Goal: Task Accomplishment & Management: Use online tool/utility

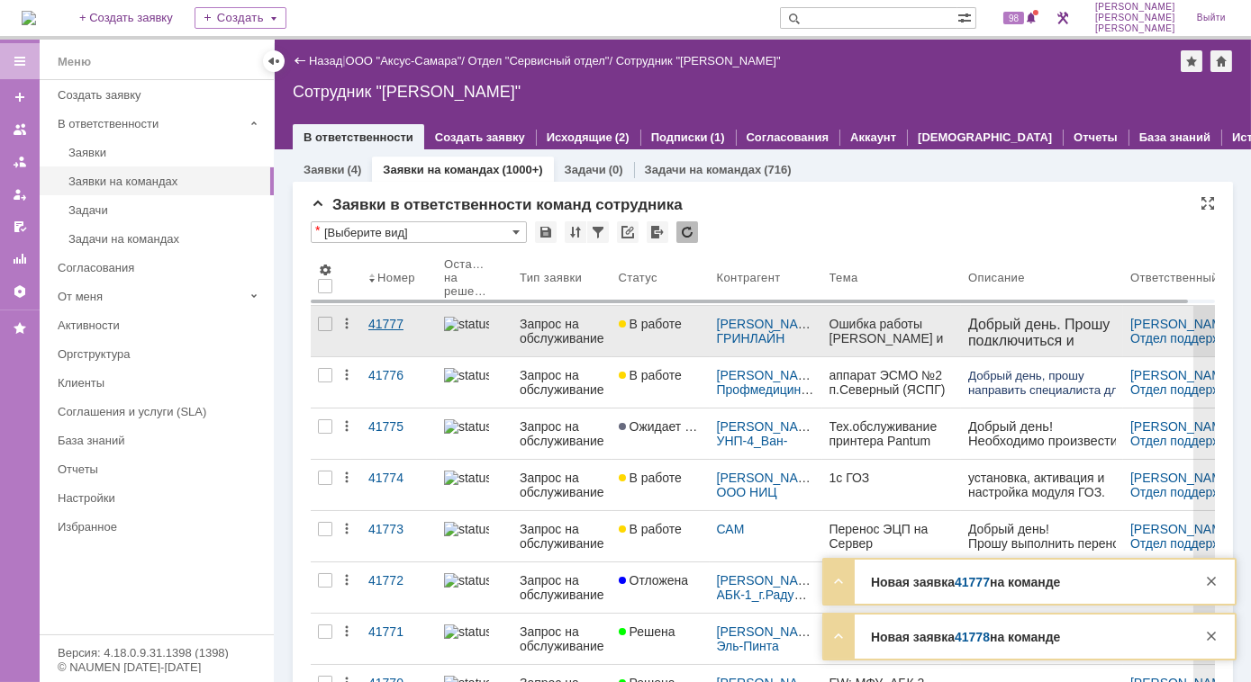
click at [393, 325] on div "41777" at bounding box center [398, 324] width 61 height 14
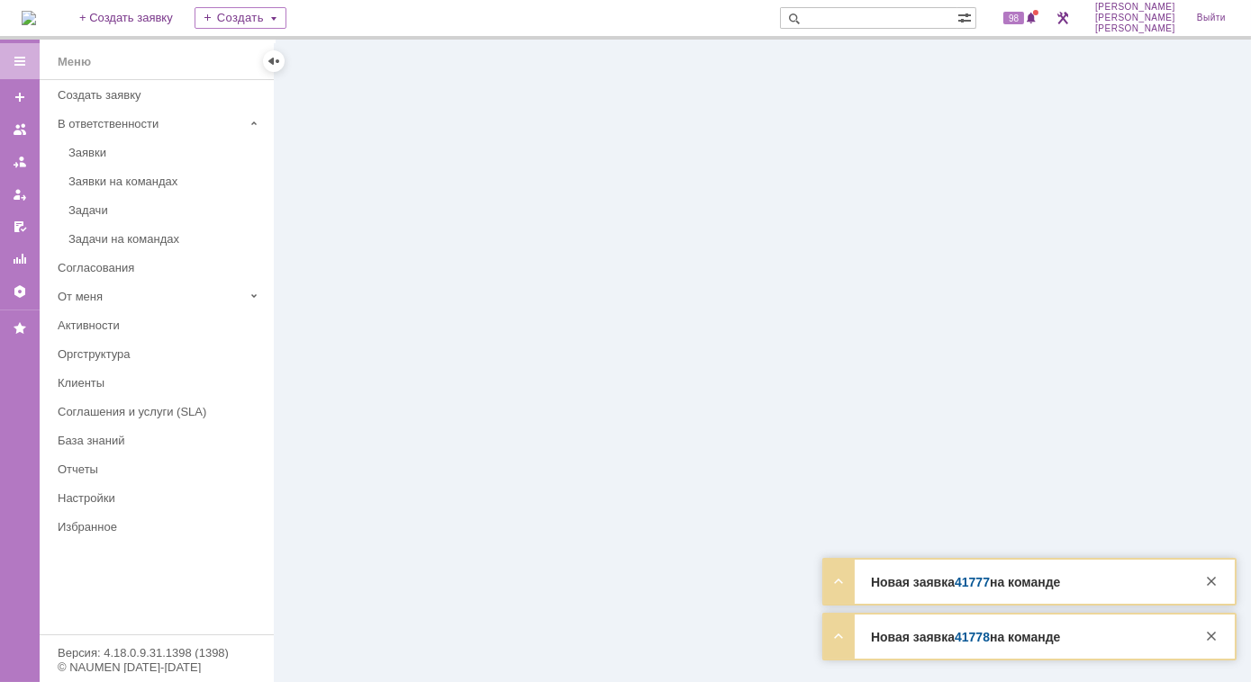
click at [393, 325] on div at bounding box center [763, 361] width 976 height 643
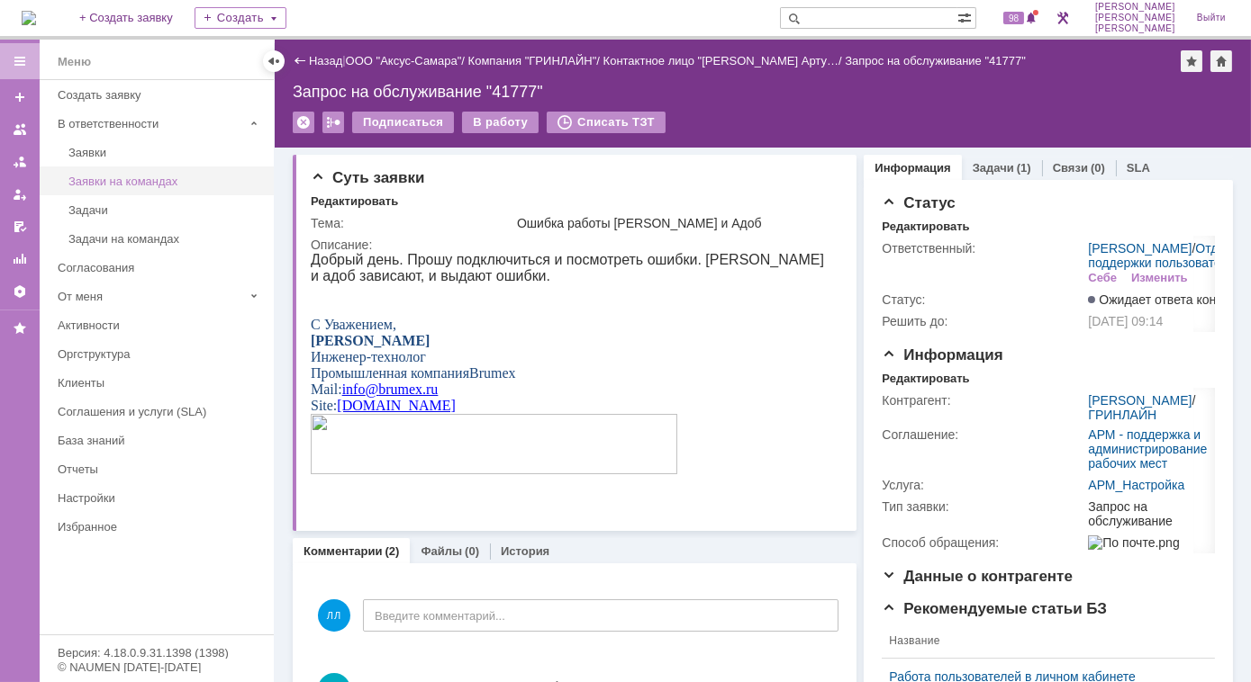
click at [131, 185] on div "Заявки на командах" at bounding box center [165, 182] width 194 height 14
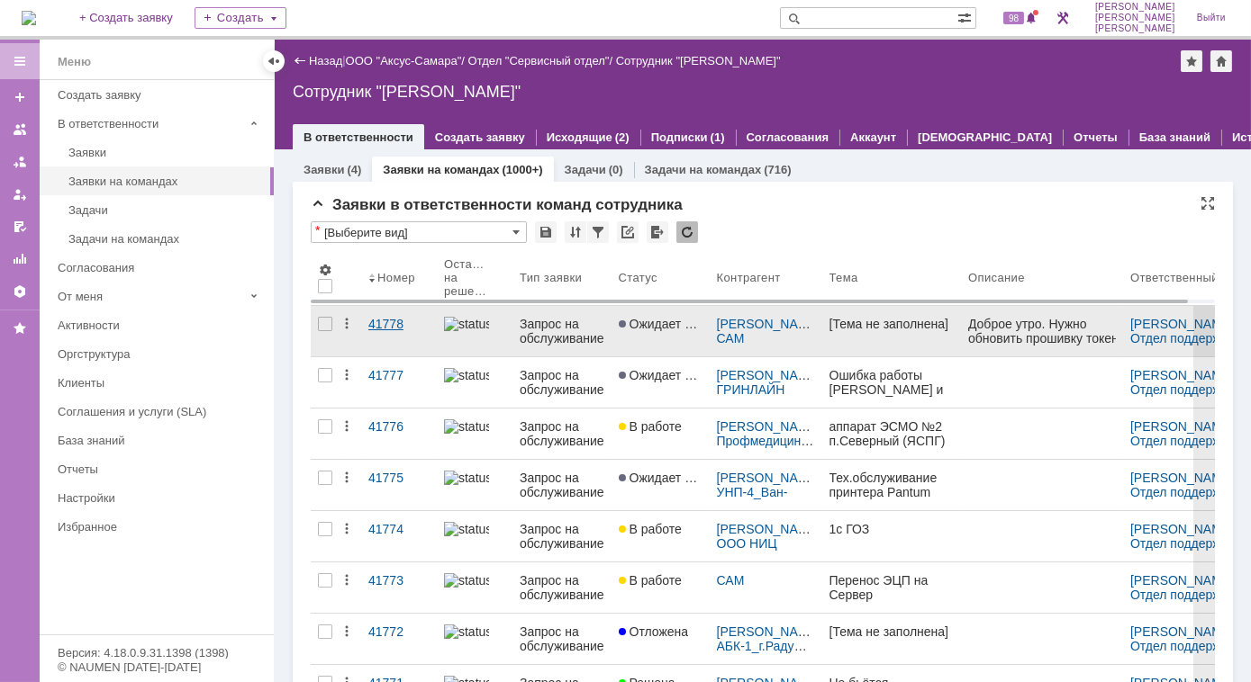
click at [388, 322] on div "41778" at bounding box center [398, 324] width 61 height 14
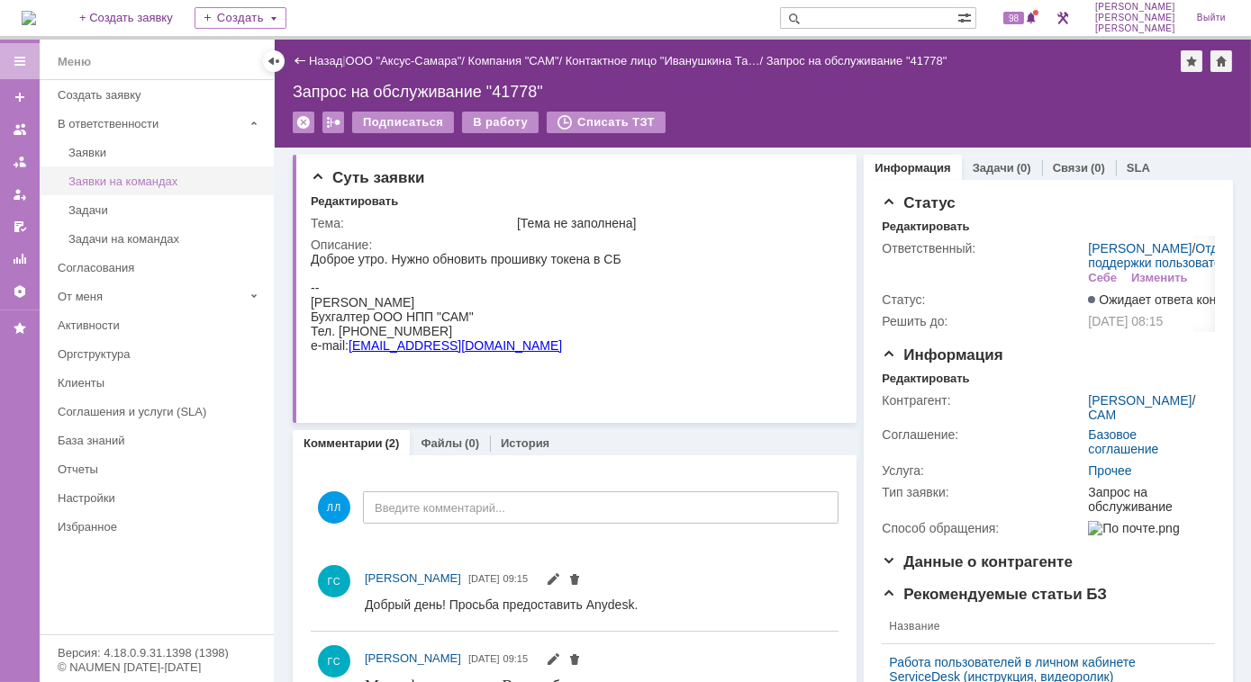
click at [130, 181] on div "Заявки на командах" at bounding box center [165, 182] width 194 height 14
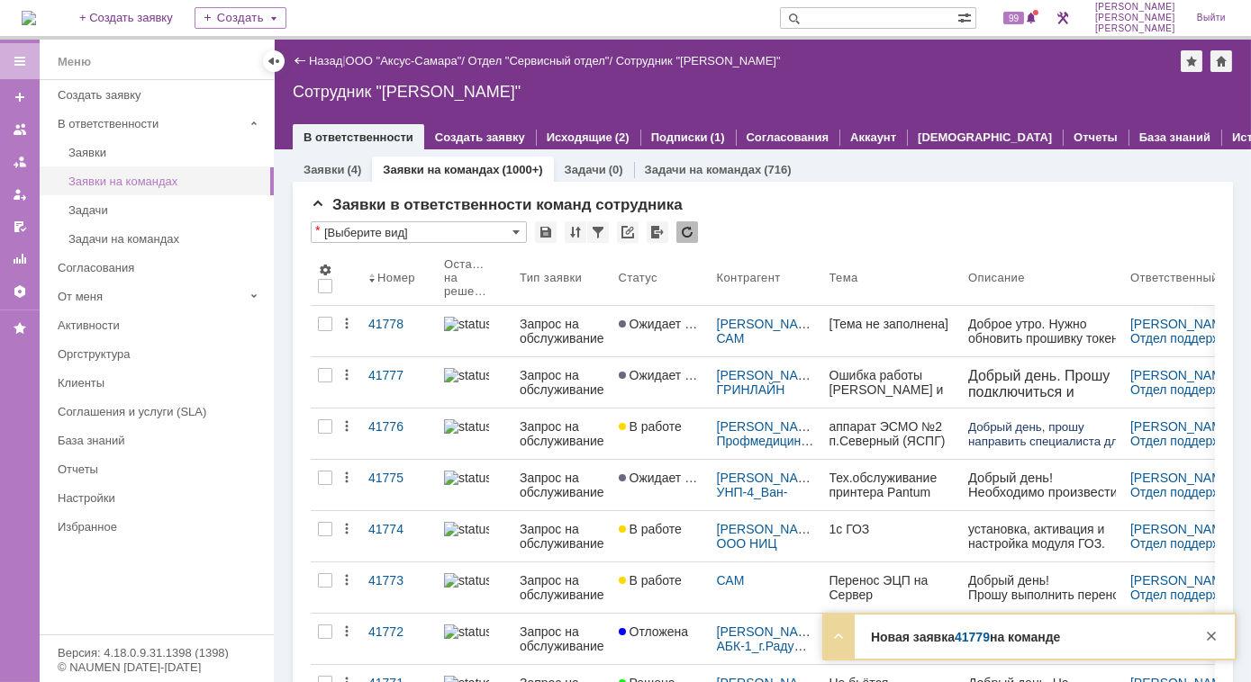
click at [123, 175] on div "Заявки на командах" at bounding box center [165, 182] width 194 height 14
click at [422, 172] on link "Заявки на командах" at bounding box center [441, 170] width 116 height 14
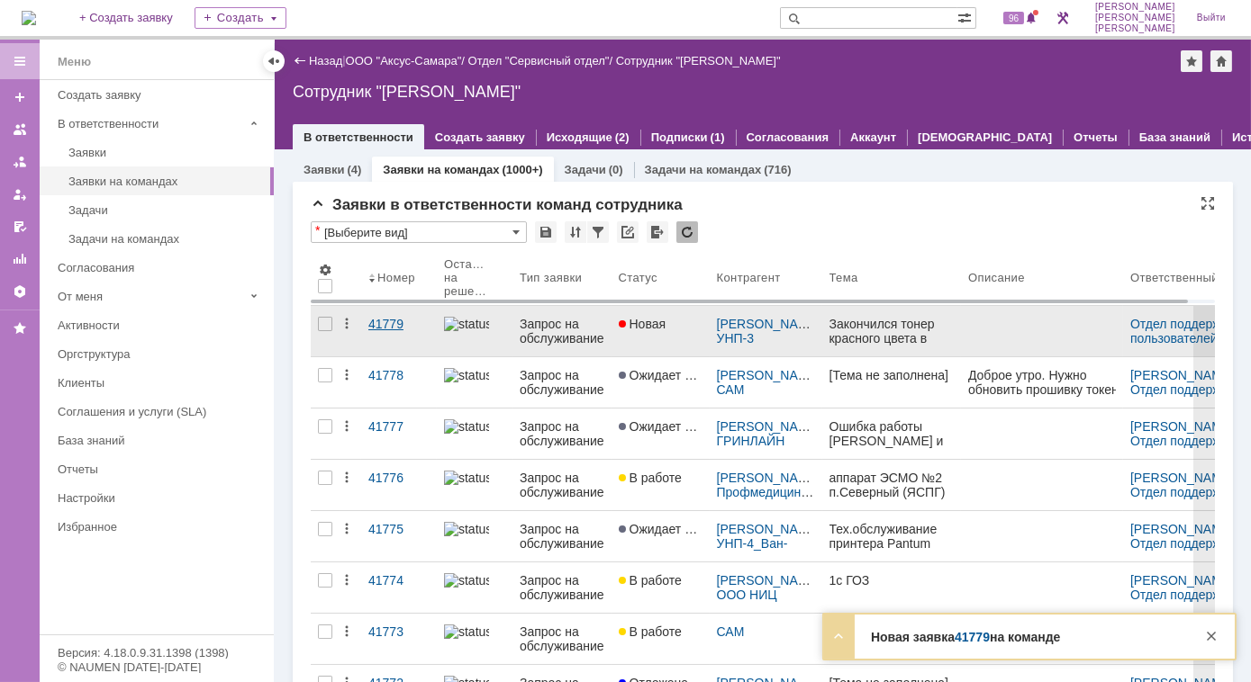
click at [401, 326] on div "41779" at bounding box center [398, 324] width 61 height 14
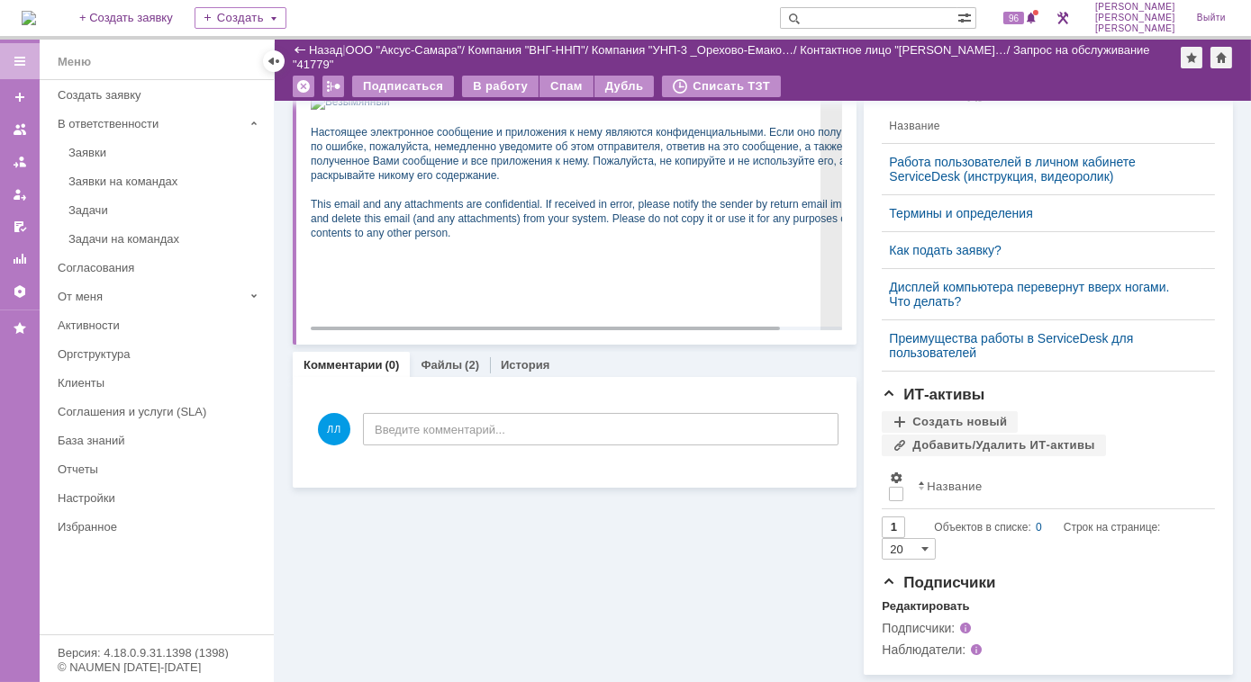
scroll to position [528, 0]
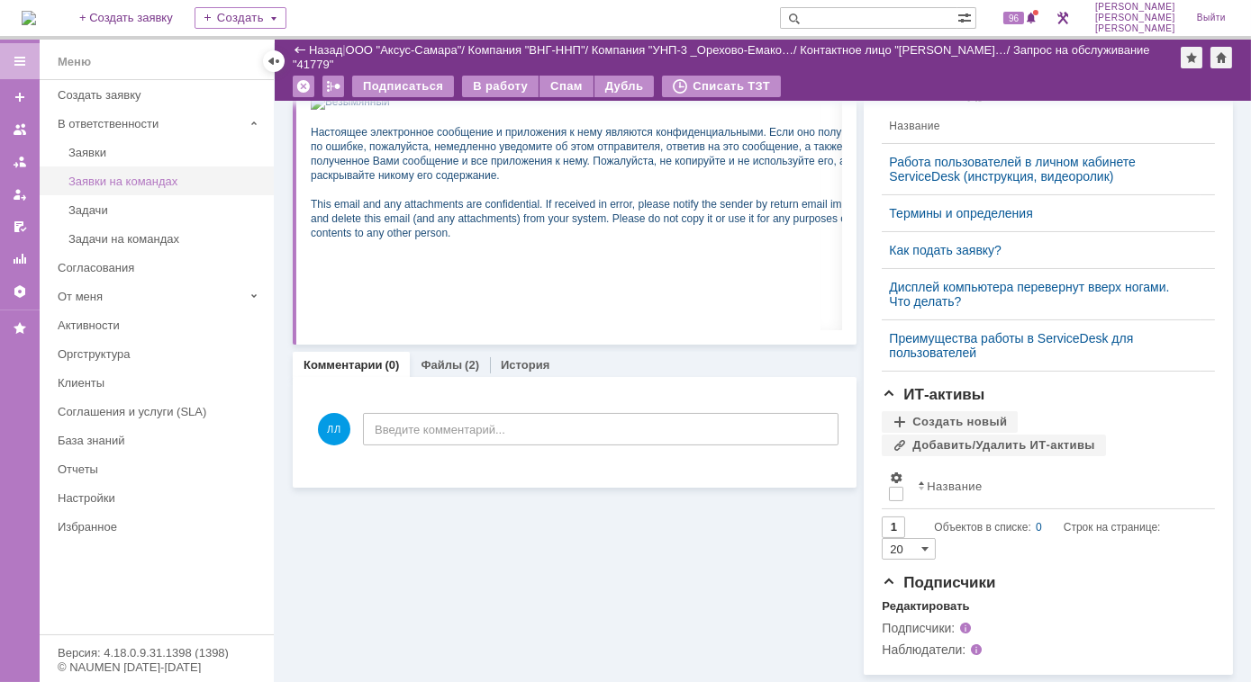
click at [163, 185] on div "Заявки на командах" at bounding box center [165, 182] width 194 height 14
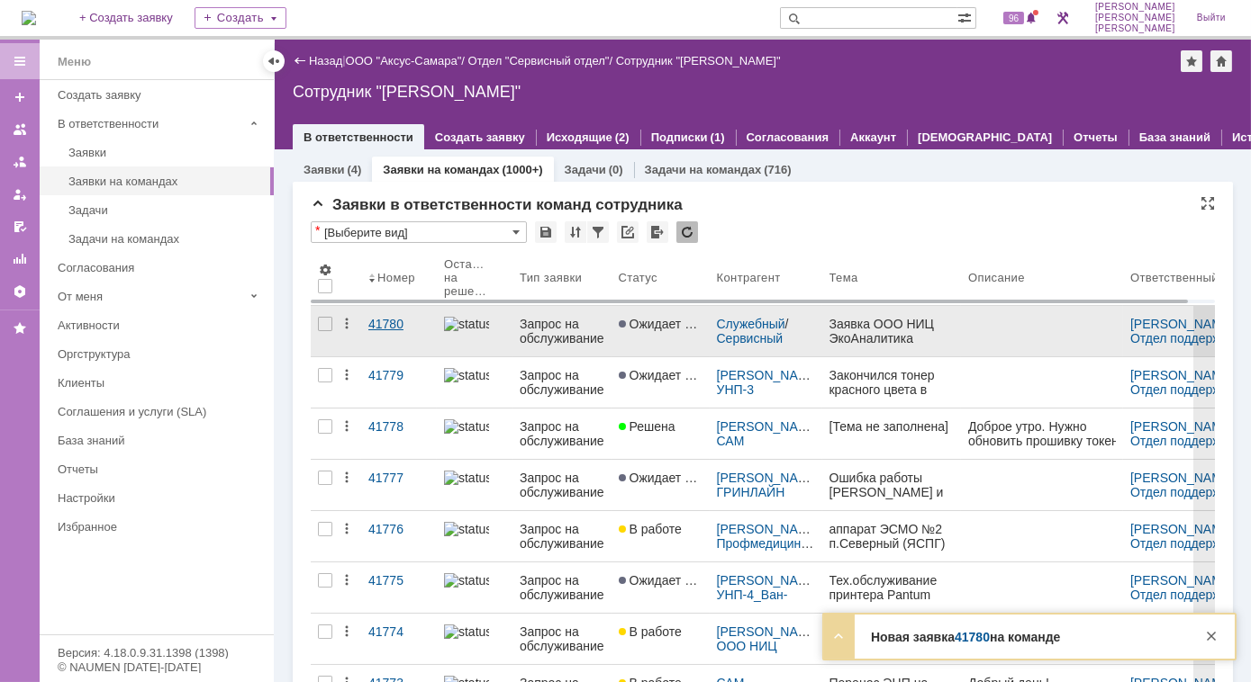
click at [379, 327] on div "41780" at bounding box center [398, 324] width 61 height 14
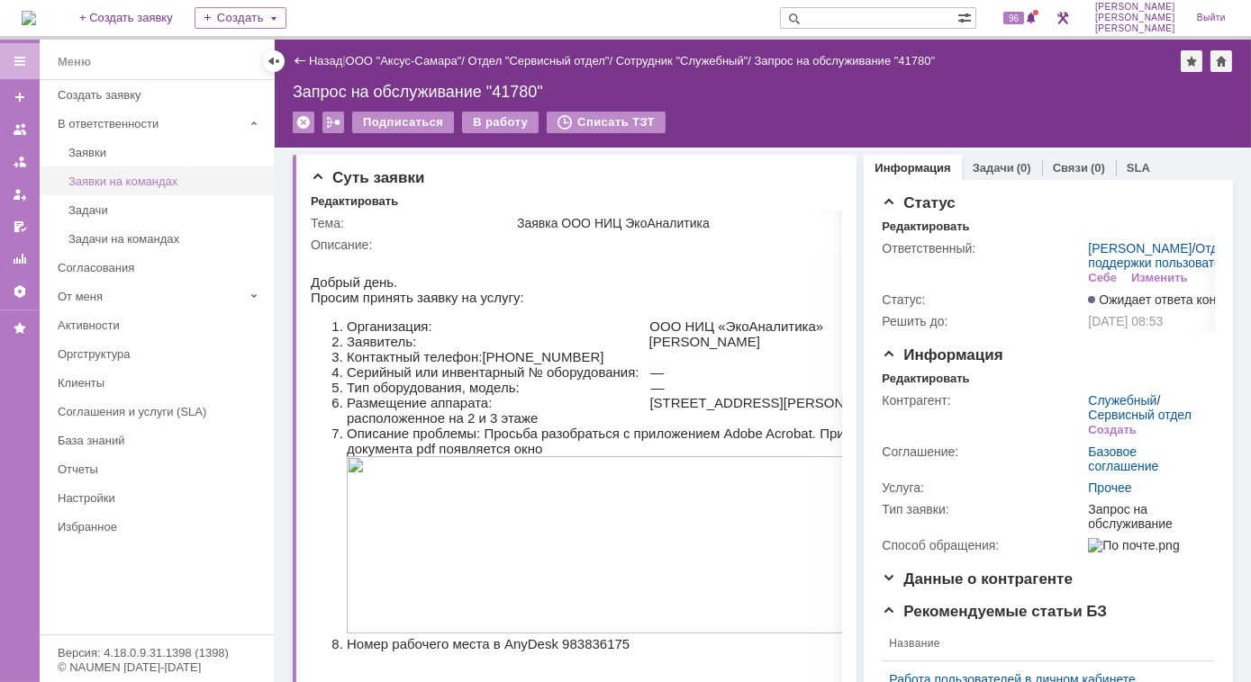
click at [149, 184] on div "Заявки на командах" at bounding box center [165, 182] width 194 height 14
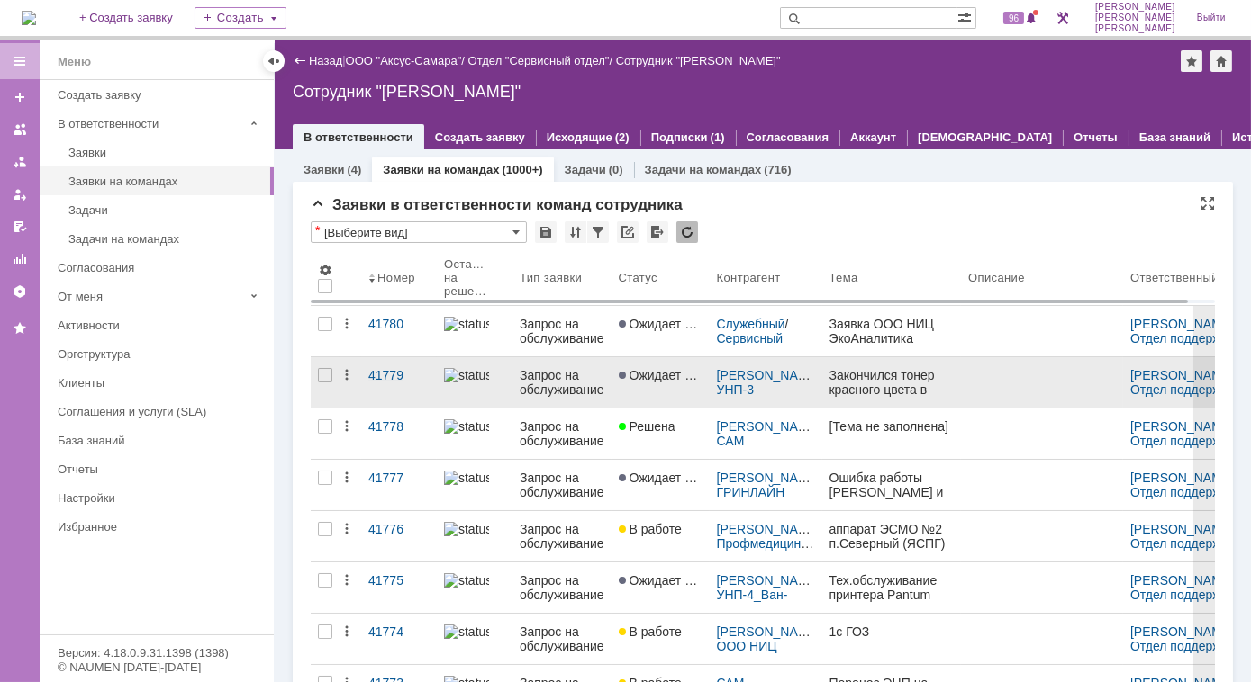
click at [379, 377] on div "41779" at bounding box center [398, 375] width 61 height 14
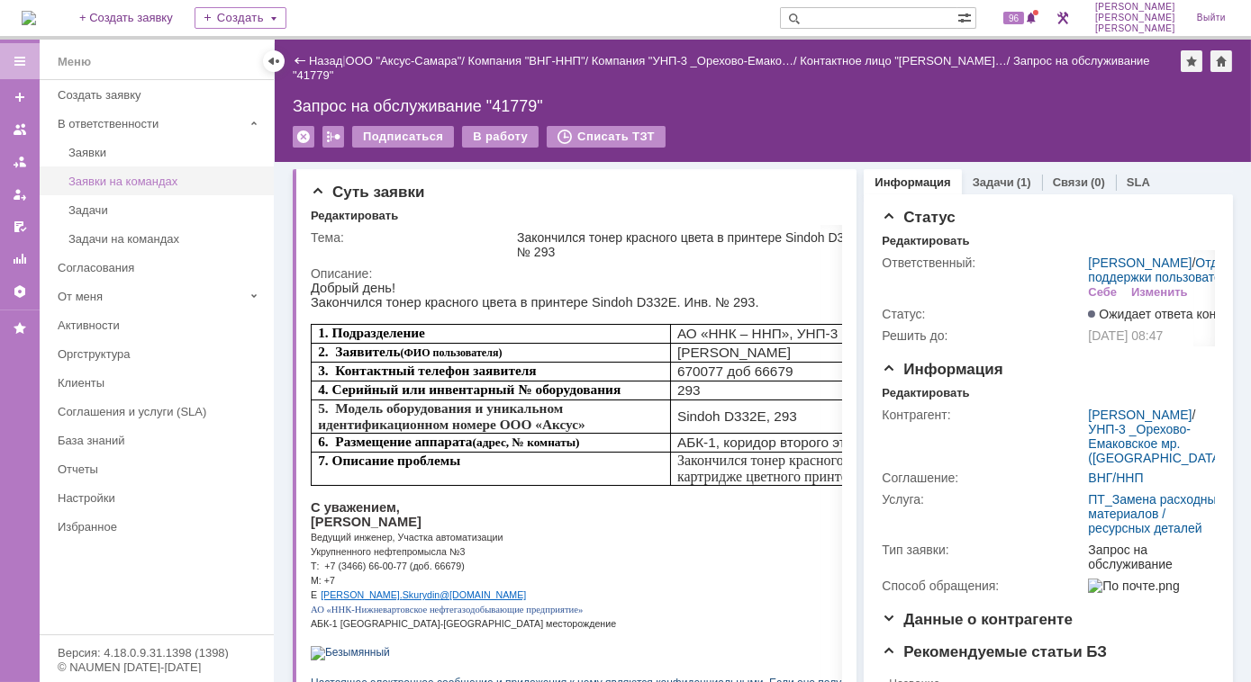
click at [131, 176] on div "Заявки на командах" at bounding box center [165, 182] width 194 height 14
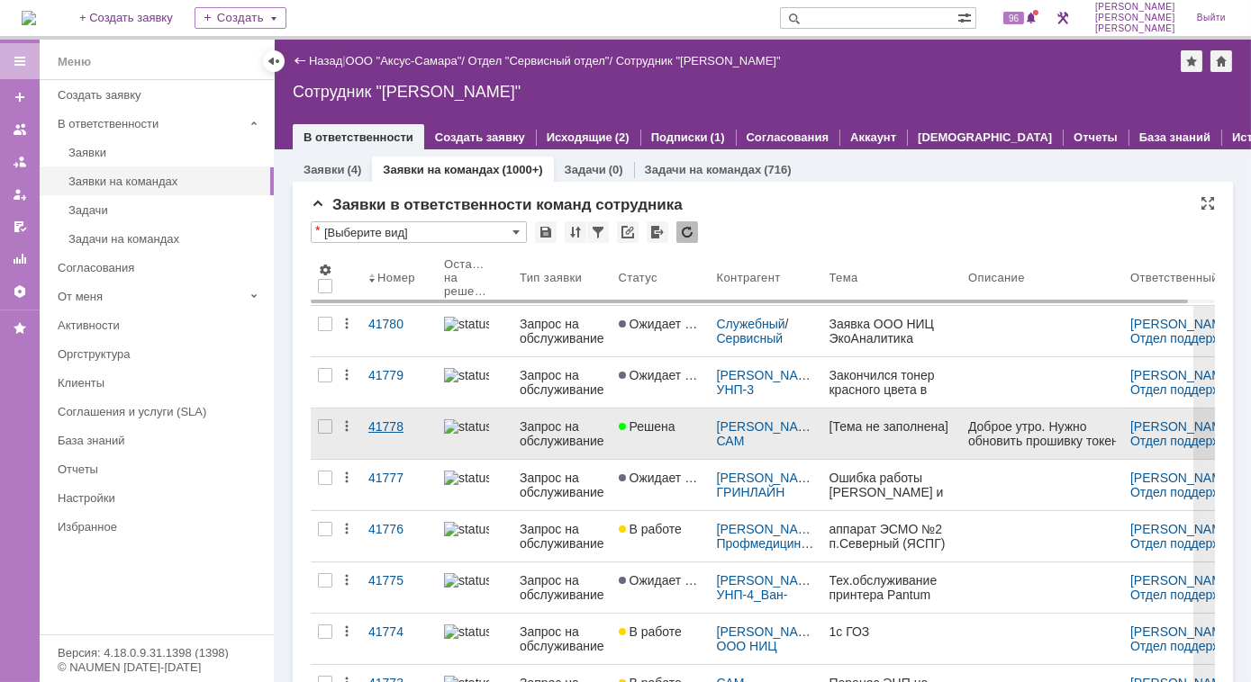
click at [375, 423] on div "41778" at bounding box center [398, 427] width 61 height 14
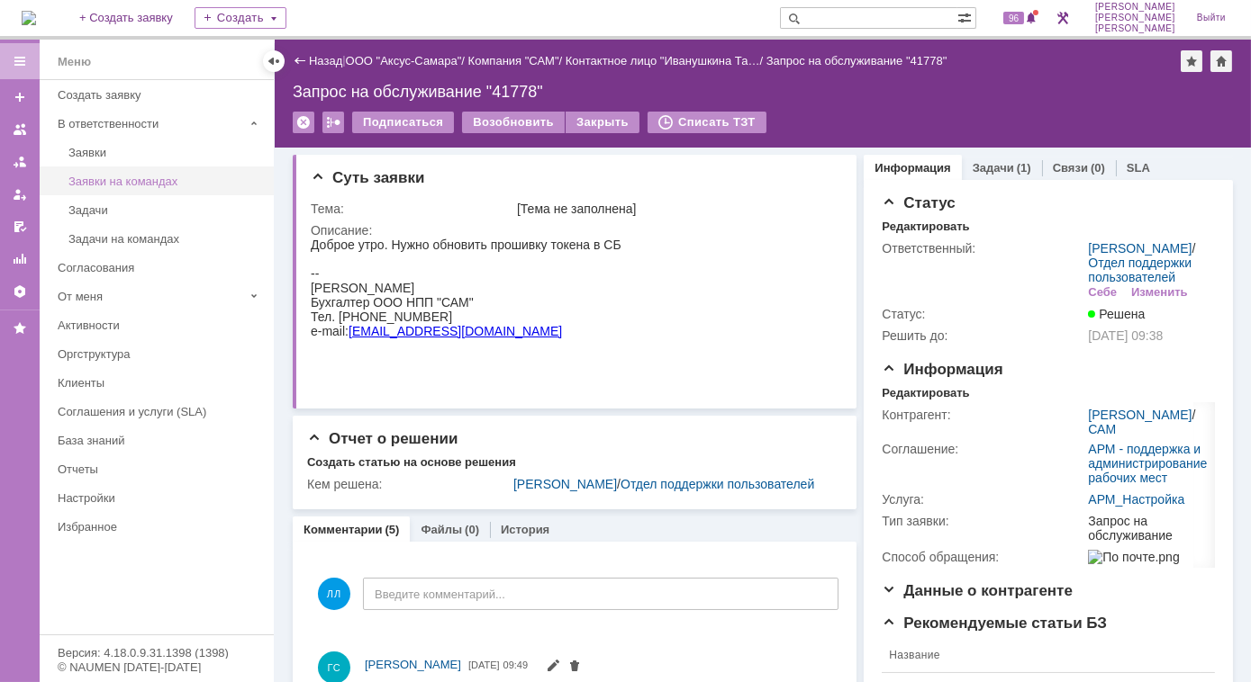
click at [166, 183] on div "Заявки на командах" at bounding box center [165, 182] width 194 height 14
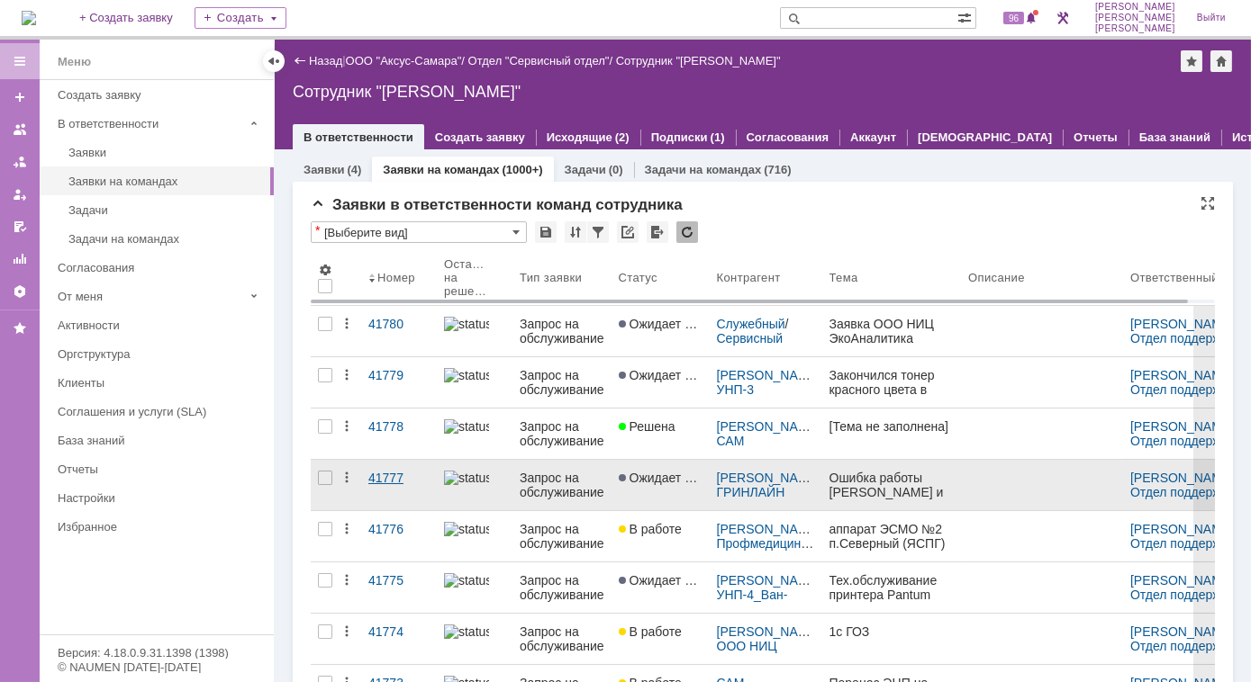
click at [408, 478] on div "41777" at bounding box center [398, 478] width 61 height 14
